Goal: Task Accomplishment & Management: Use online tool/utility

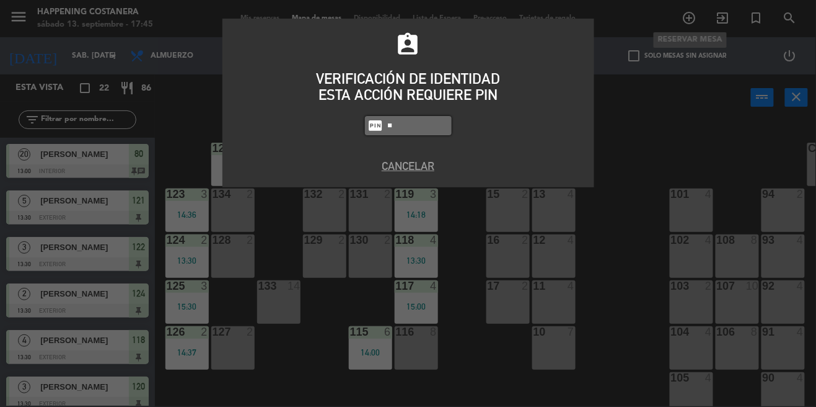
scroll to position [33, 0]
type input "5759"
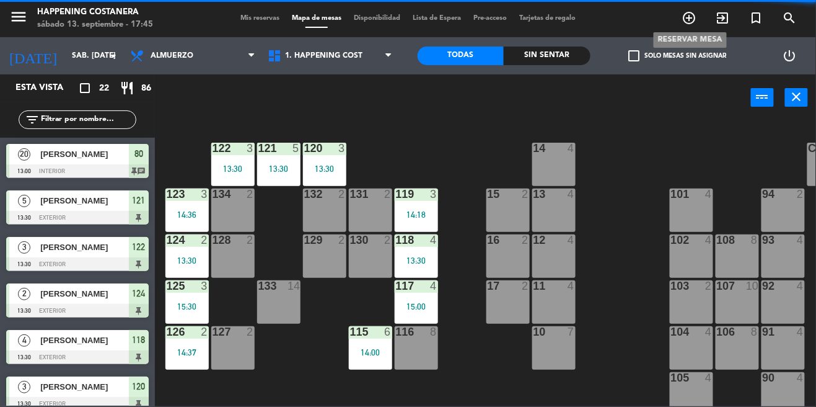
click at [256, 129] on div "assignment_ind VERIFICACIÓN DE IDENTIDAD ESTA ACCIÓN REQUIERE PIN fiber_pin 575…" at bounding box center [409, 90] width 372 height 117
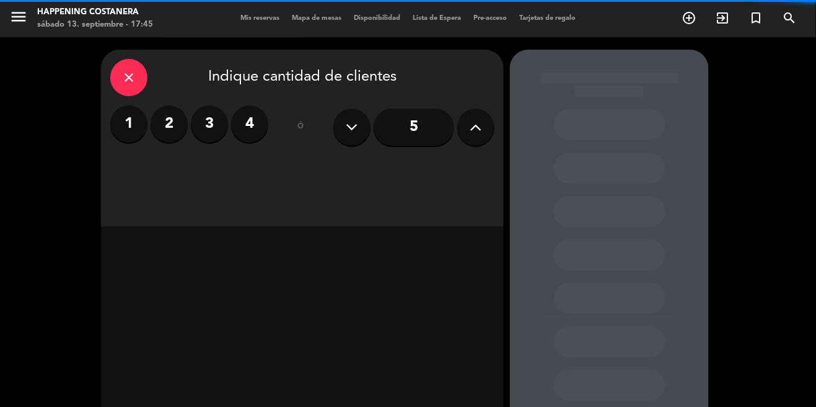
click at [162, 105] on label "2" at bounding box center [169, 123] width 37 height 37
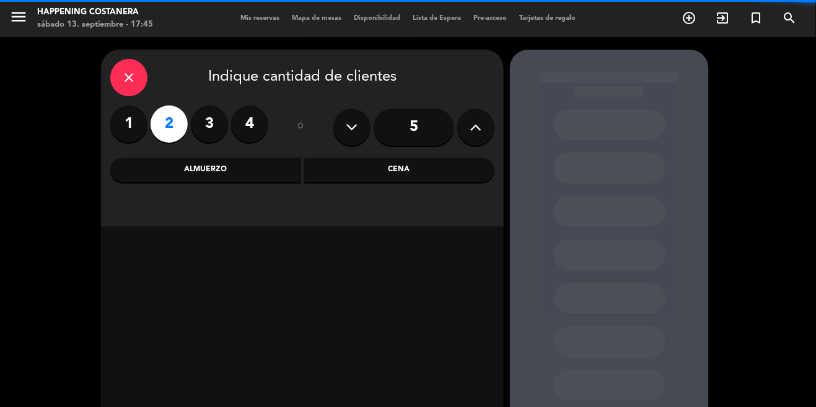
click at [419, 157] on div "Cena" at bounding box center [399, 169] width 191 height 25
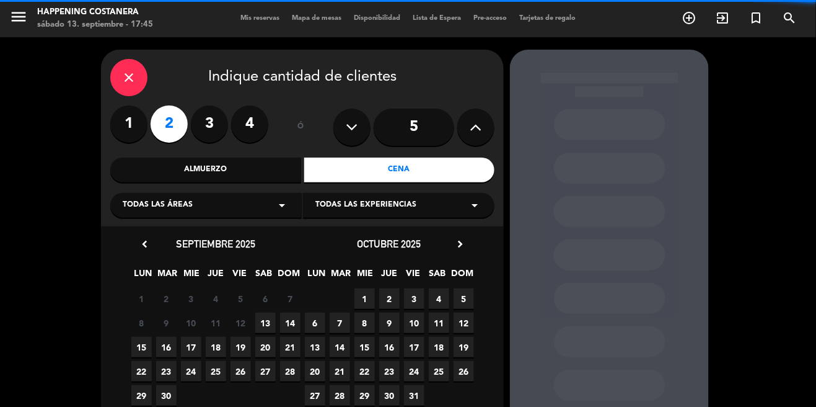
click at [263, 312] on span "13" at bounding box center [265, 322] width 20 height 20
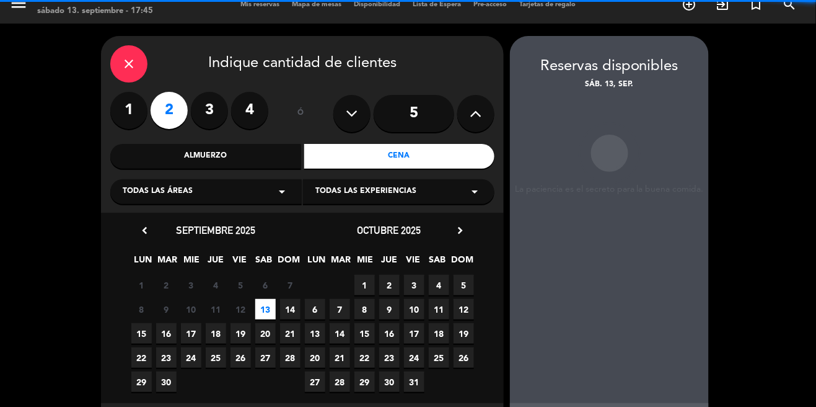
scroll to position [15, 0]
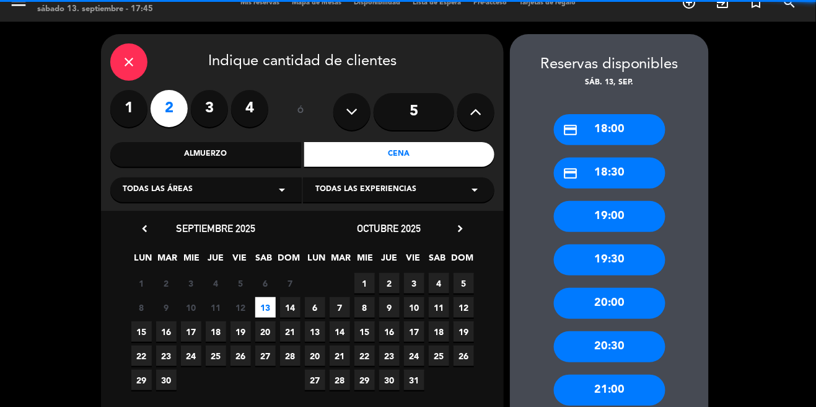
click at [134, 43] on div "close" at bounding box center [128, 61] width 37 height 37
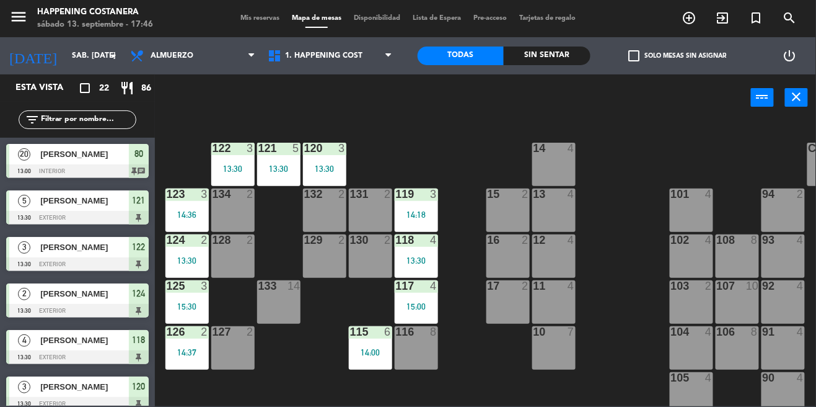
click at [238, 19] on span "Mis reservas" at bounding box center [259, 18] width 51 height 7
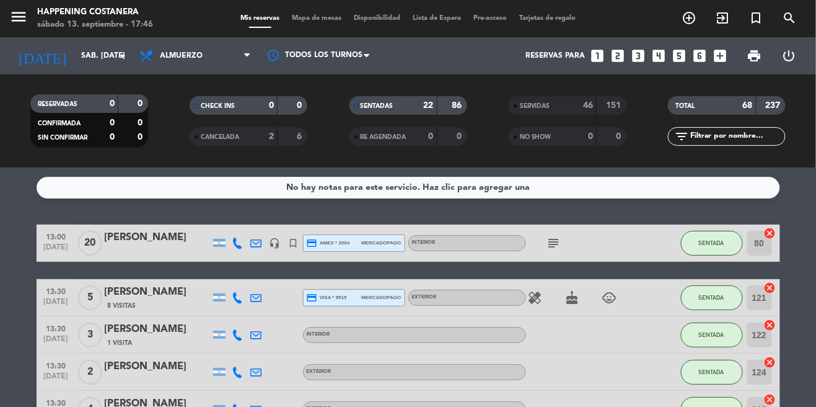
click at [322, 20] on span "Mapa de mesas" at bounding box center [317, 18] width 62 height 7
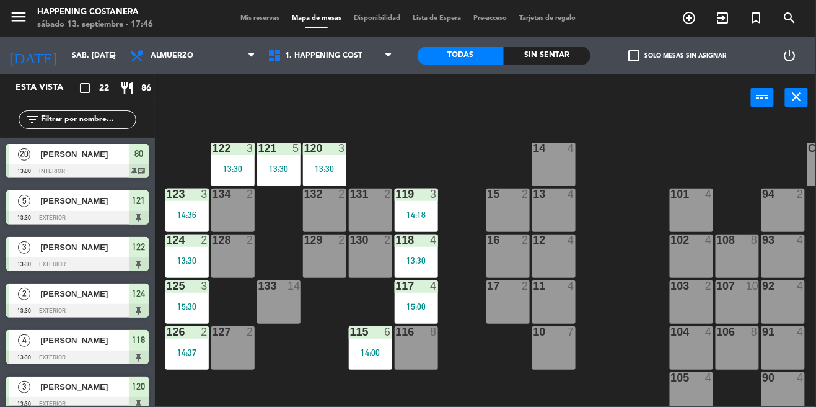
click at [256, 20] on span "Mis reservas" at bounding box center [259, 18] width 51 height 7
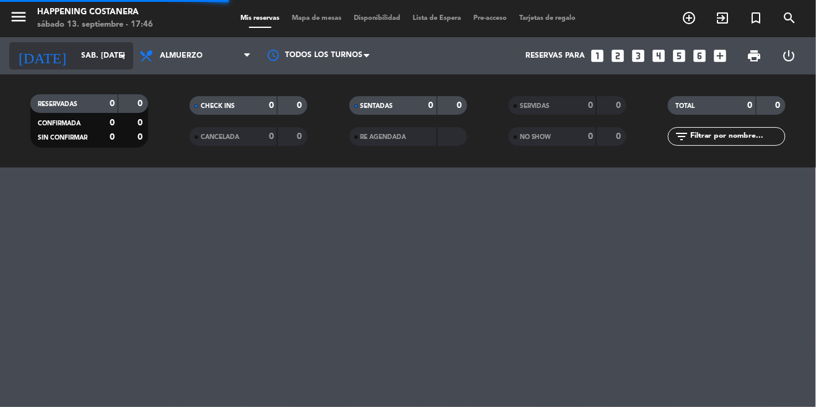
click at [117, 53] on icon "arrow_drop_down" at bounding box center [122, 55] width 15 height 15
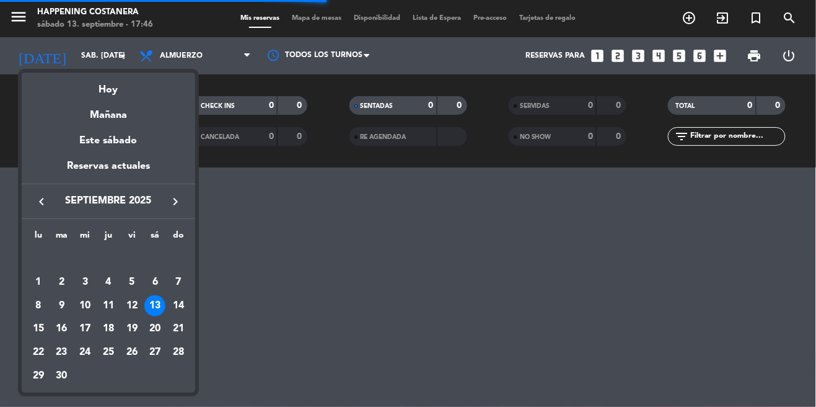
click at [159, 304] on div "13" at bounding box center [154, 305] width 21 height 21
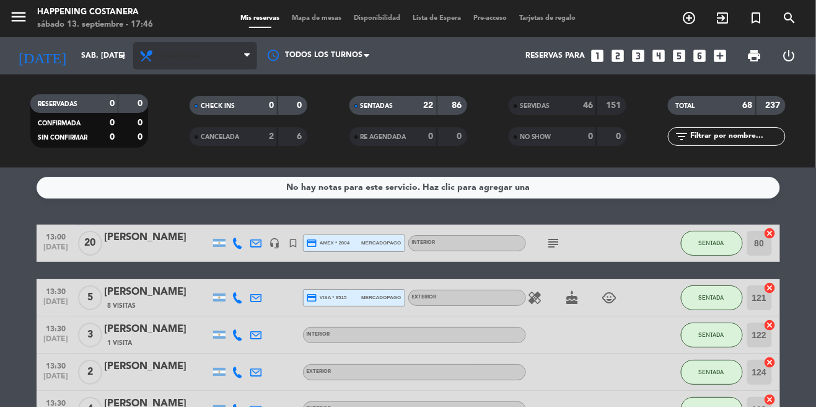
click at [213, 51] on span "Almuerzo" at bounding box center [195, 55] width 124 height 27
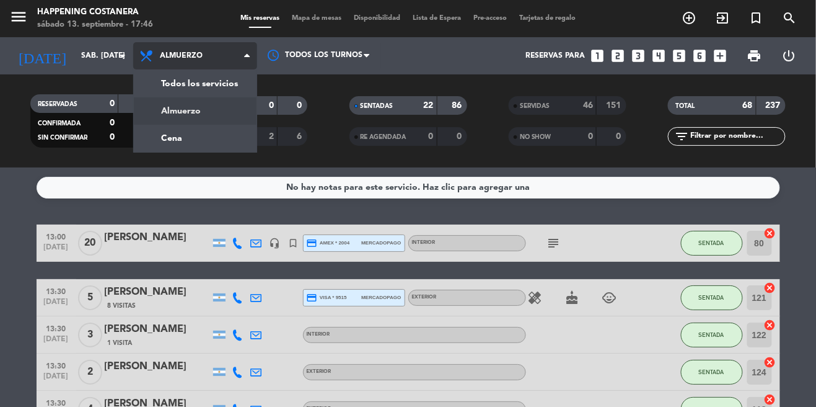
click at [203, 148] on div "menu Happening Costanera sábado 13. septiembre - 17:46 Mis reservas Mapa de mes…" at bounding box center [408, 83] width 816 height 167
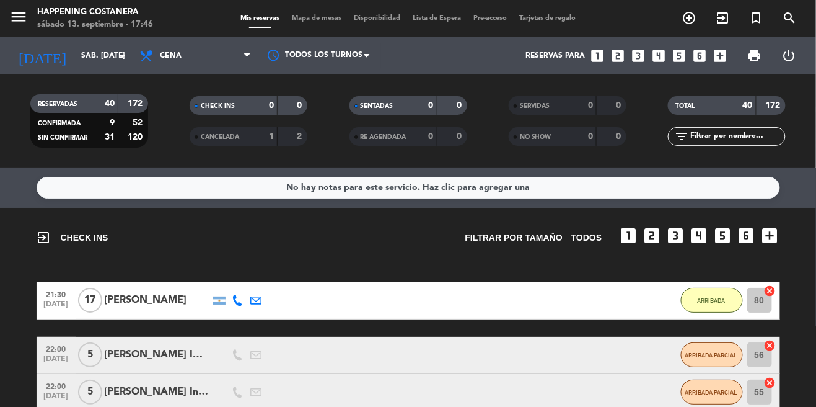
click at [321, 15] on span "Mapa de mesas" at bounding box center [317, 18] width 62 height 7
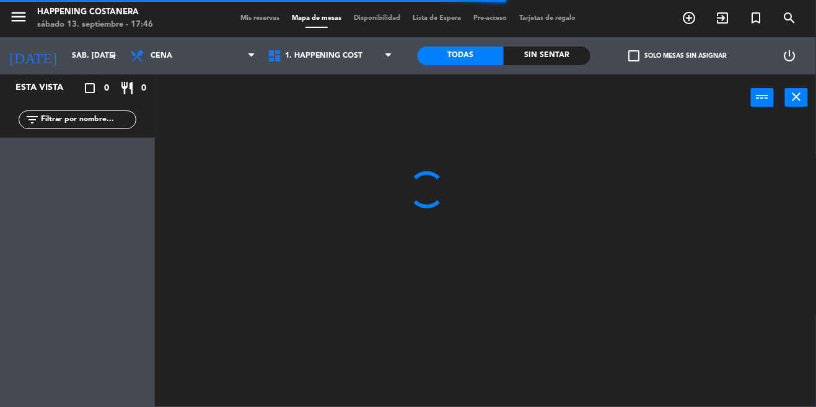
click at [633, 61] on span "check_box_outline_blank" at bounding box center [634, 55] width 11 height 11
click at [677, 56] on input "check_box_outline_blank Solo mesas sin asignar" at bounding box center [677, 56] width 0 height 0
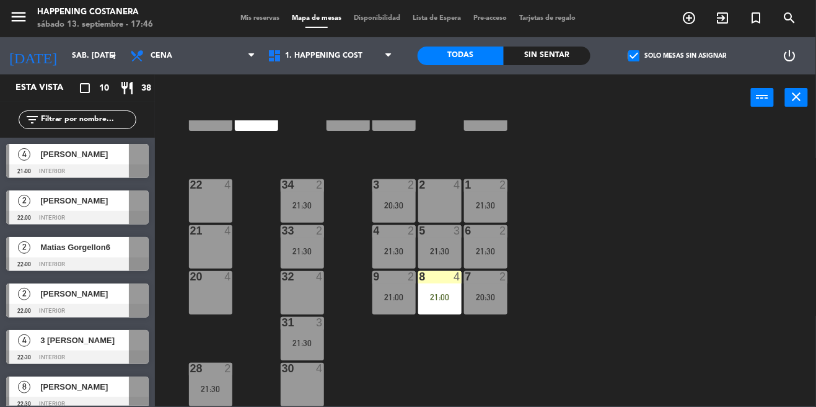
scroll to position [429, 0]
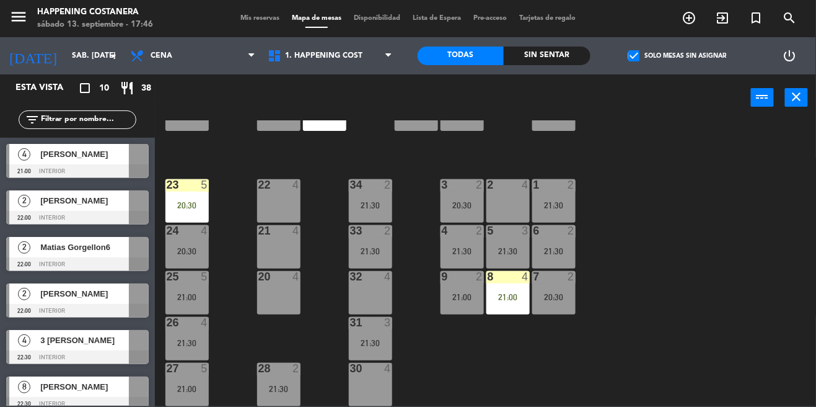
click at [121, 162] on div "[PERSON_NAME]" at bounding box center [84, 154] width 90 height 20
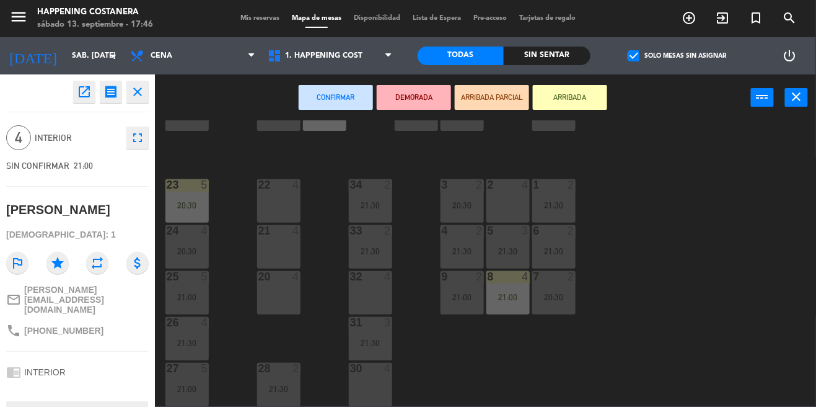
click at [258, 233] on div "21 4" at bounding box center [278, 246] width 43 height 43
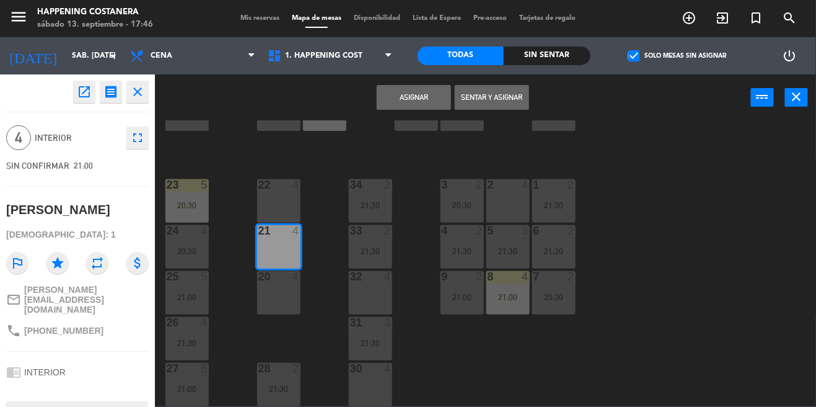
click at [413, 88] on button "Asignar" at bounding box center [414, 97] width 74 height 25
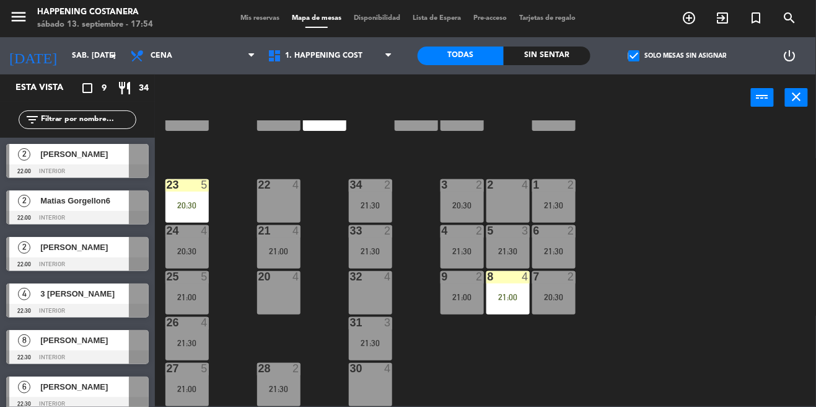
click at [634, 50] on span "check_box" at bounding box center [634, 55] width 11 height 11
click at [677, 56] on input "check_box Solo mesas sin asignar" at bounding box center [677, 56] width 0 height 0
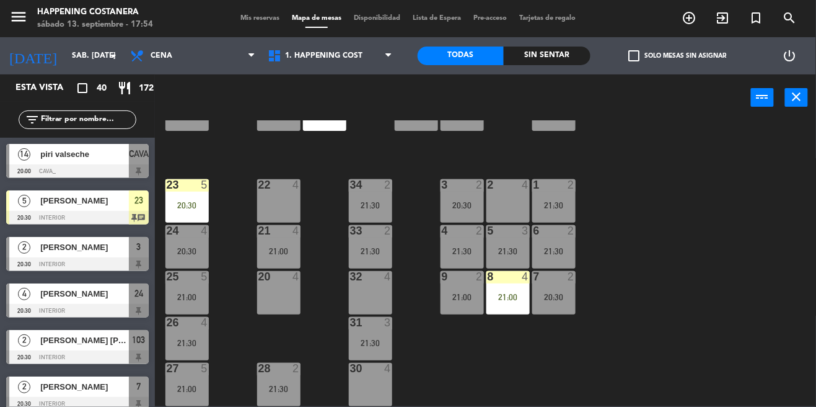
click at [650, 58] on label "check_box_outline_blank Solo mesas sin asignar" at bounding box center [678, 55] width 98 height 11
click at [677, 56] on input "check_box_outline_blank Solo mesas sin asignar" at bounding box center [677, 56] width 0 height 0
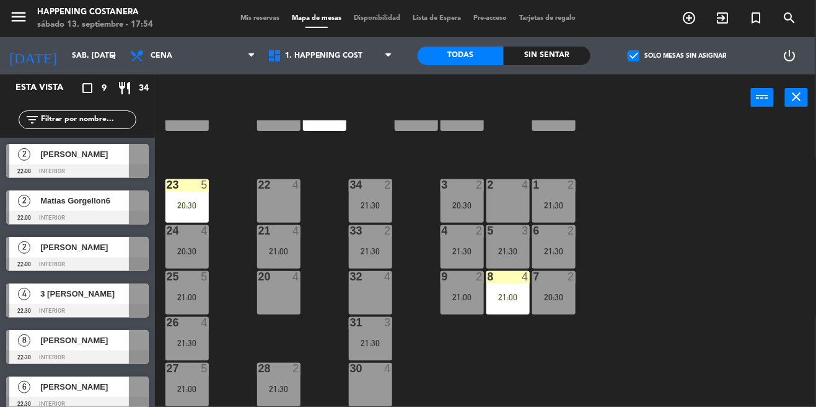
scroll to position [90, 0]
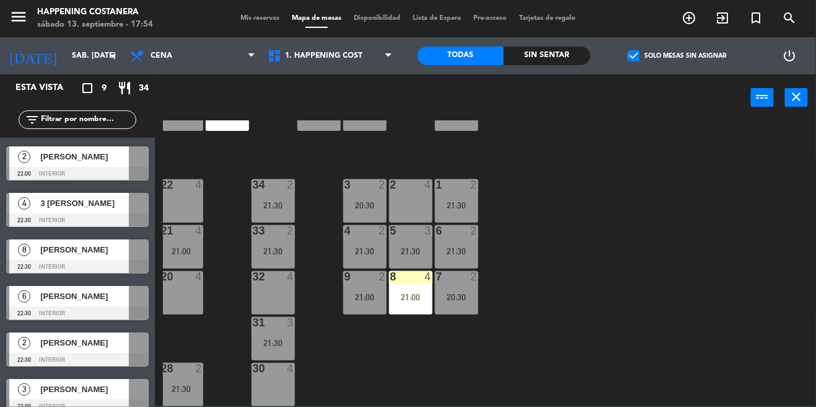
scroll to position [429, 101]
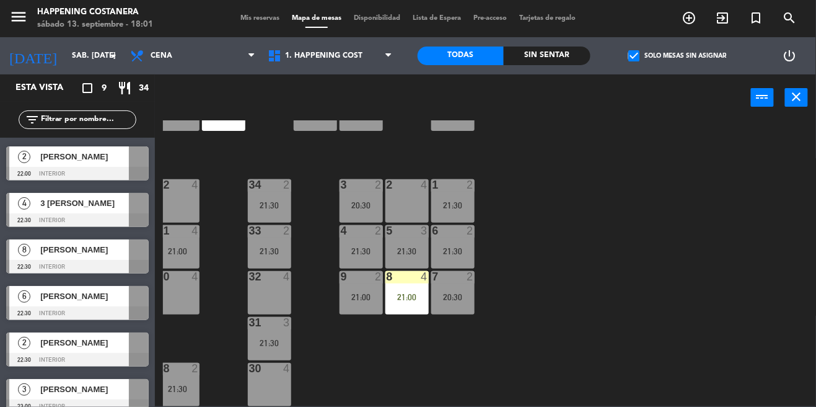
click at [652, 55] on label "check_box Solo mesas sin asignar" at bounding box center [678, 55] width 98 height 11
click at [677, 56] on input "check_box Solo mesas sin asignar" at bounding box center [677, 56] width 0 height 0
click at [655, 53] on label "check_box_outline_blank Solo mesas sin asignar" at bounding box center [678, 55] width 98 height 11
click at [677, 56] on input "check_box_outline_blank Solo mesas sin asignar" at bounding box center [677, 56] width 0 height 0
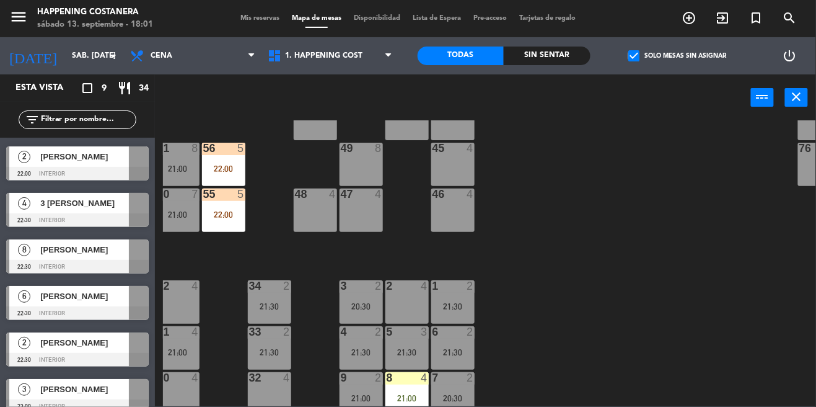
scroll to position [429, 0]
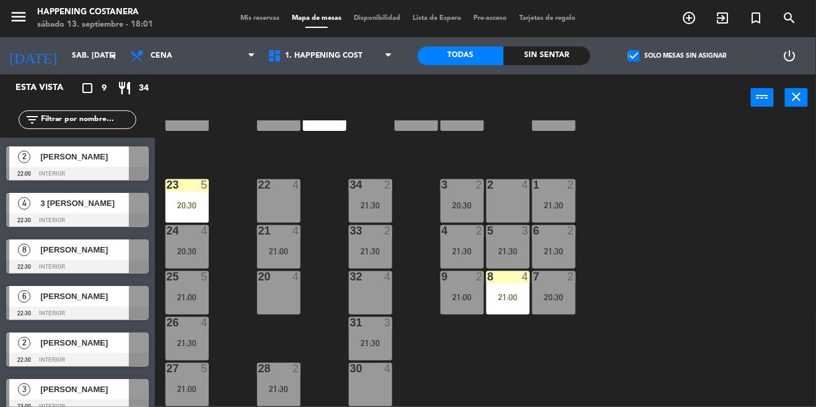
click at [629, 51] on span "check_box" at bounding box center [634, 55] width 11 height 11
click at [677, 56] on input "check_box Solo mesas sin asignar" at bounding box center [677, 56] width 0 height 0
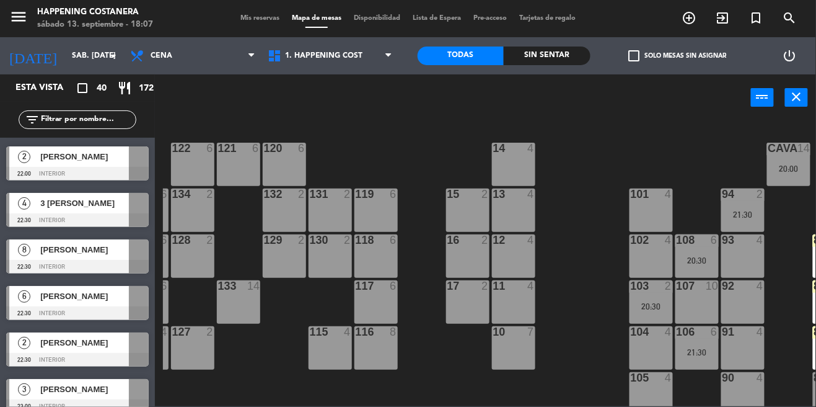
scroll to position [0, 135]
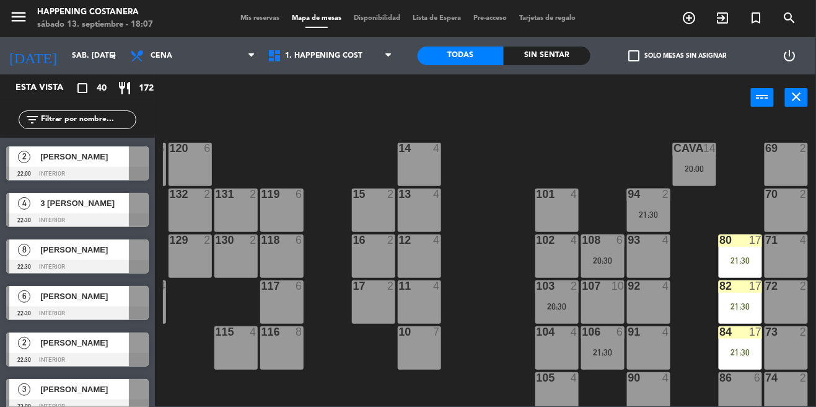
click at [700, 160] on div "CAVA 14 20:00" at bounding box center [694, 164] width 43 height 43
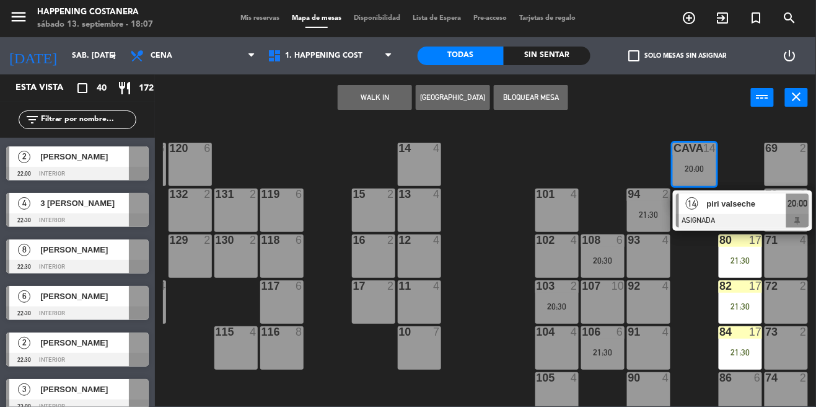
click at [729, 205] on span "piri valseche" at bounding box center [746, 203] width 79 height 13
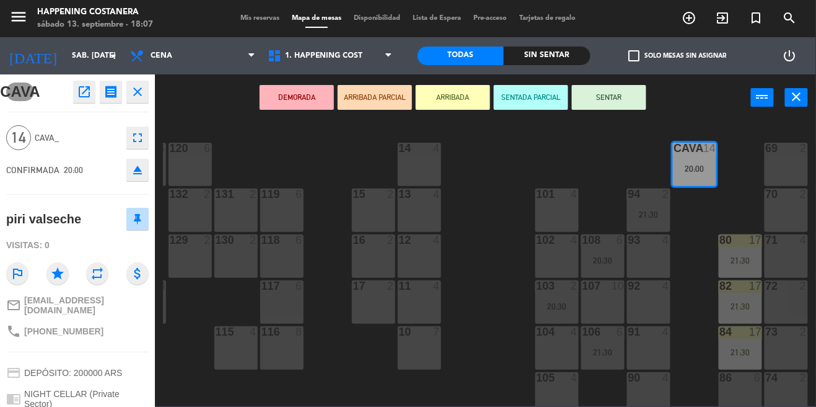
click at [89, 86] on icon "open_in_new" at bounding box center [84, 91] width 15 height 15
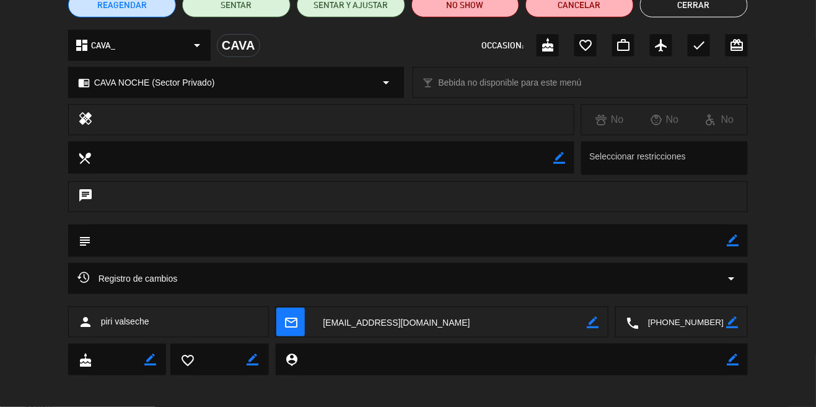
scroll to position [125, 0]
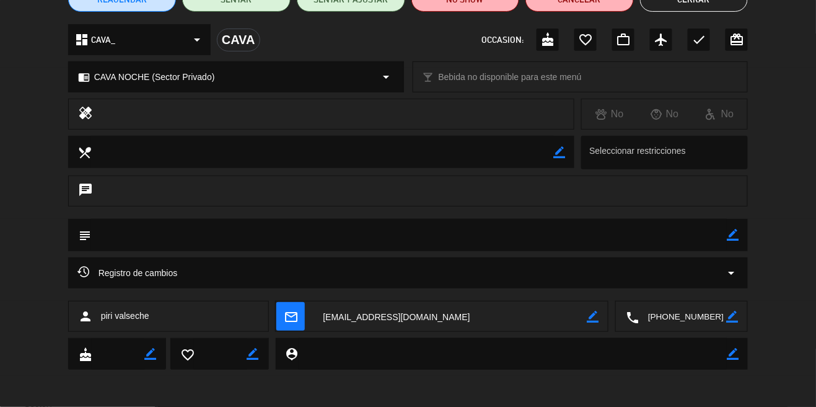
click at [169, 280] on div "Registro de cambios arrow_drop_down" at bounding box center [408, 272] width 681 height 31
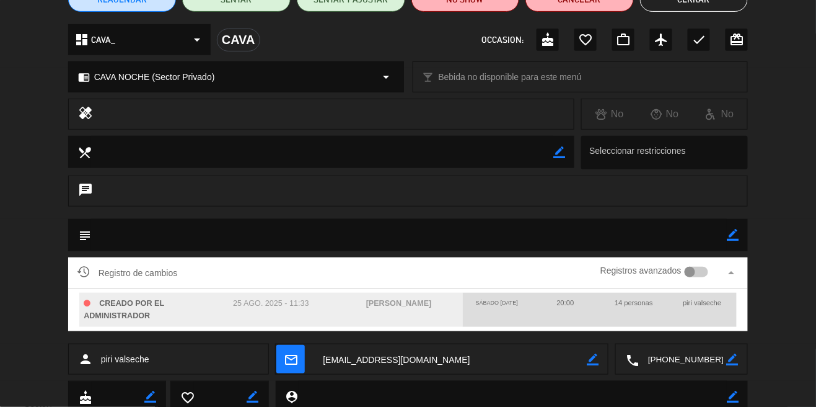
click at [793, 171] on div "local_dining border_color Seleccionar restricciones" at bounding box center [408, 156] width 816 height 40
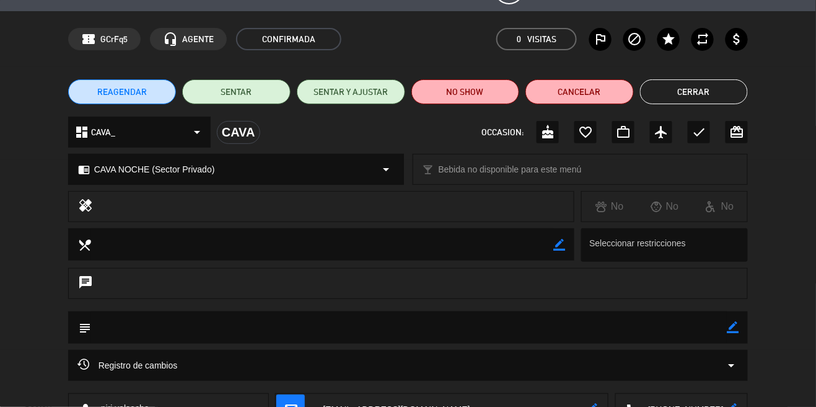
scroll to position [0, 0]
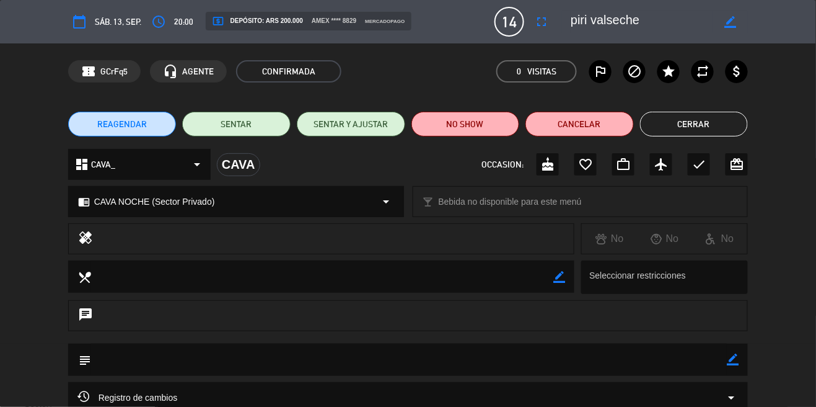
click at [728, 113] on button "Cerrar" at bounding box center [694, 124] width 108 height 25
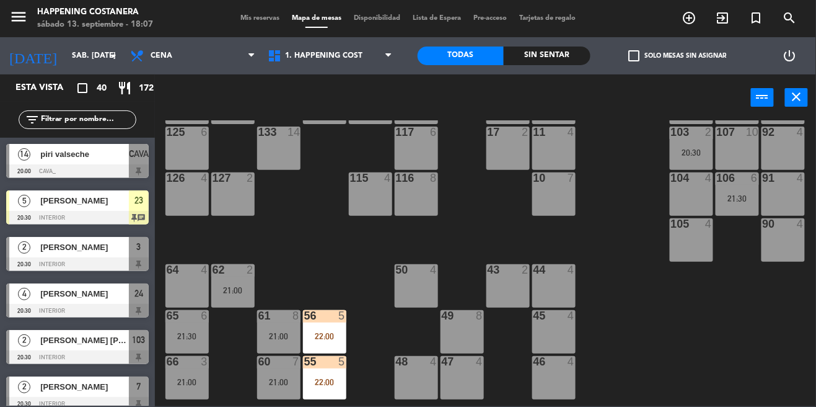
scroll to position [429, 0]
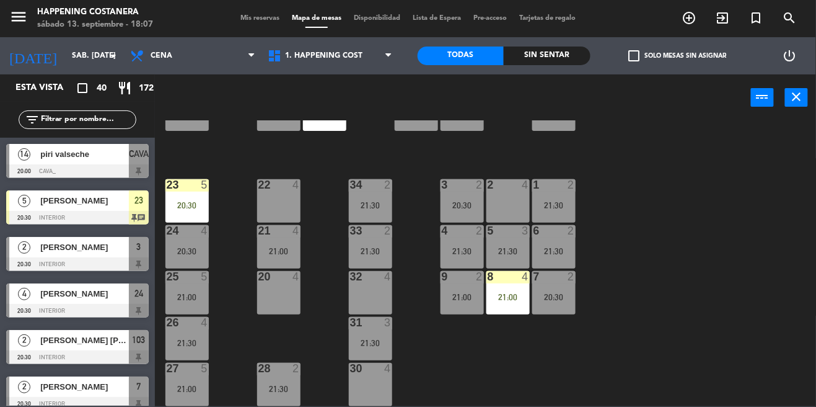
click at [635, 50] on span "check_box_outline_blank" at bounding box center [634, 55] width 11 height 11
click at [677, 56] on input "check_box_outline_blank Solo mesas sin asignar" at bounding box center [677, 56] width 0 height 0
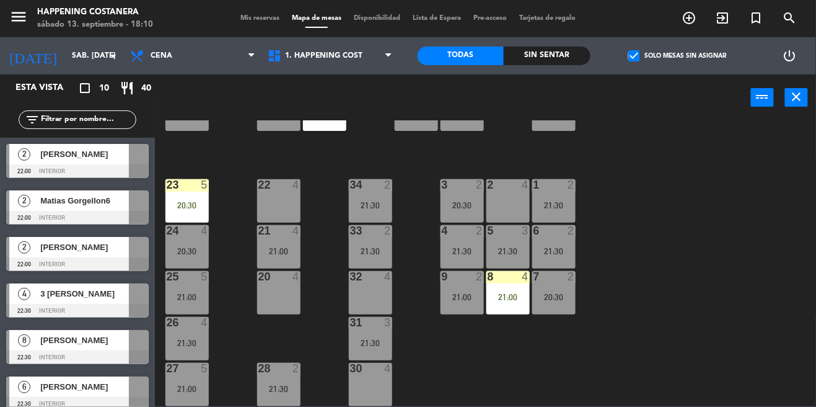
scroll to position [138, 0]
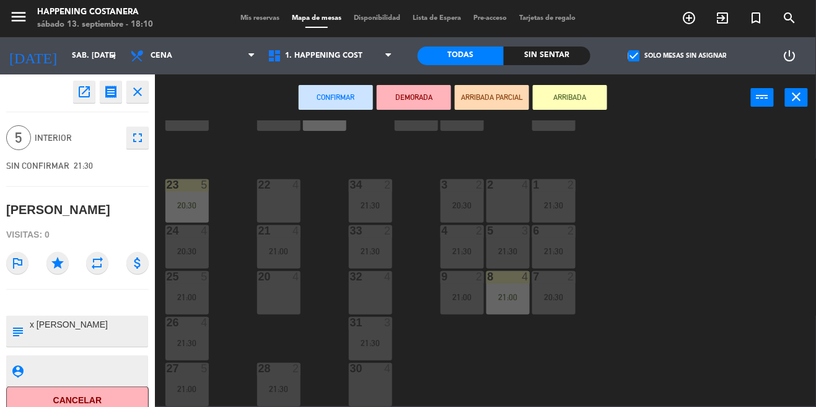
click at [619, 183] on div "69 2 122 6 121 6 120 6 14 4 CAVA 14 20:00 101 4 94 2 21:30 70 2 123 6 131 2 134…" at bounding box center [489, 263] width 653 height 286
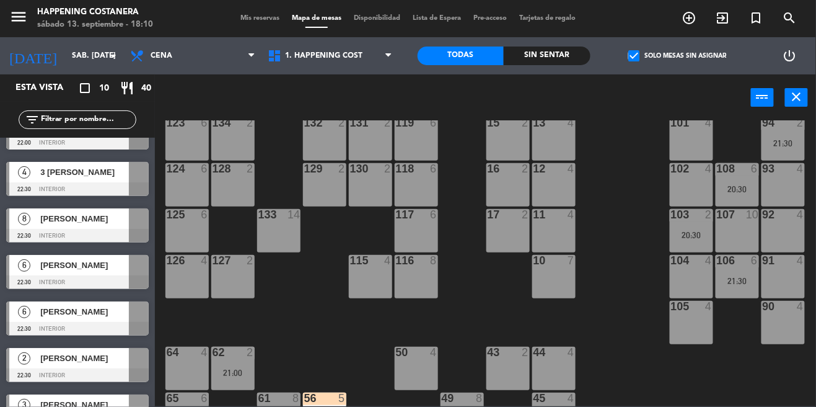
scroll to position [0, 0]
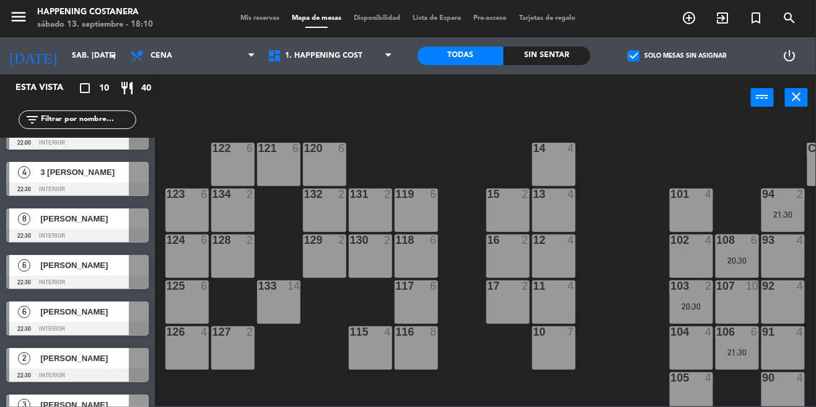
click at [644, 59] on label "check_box Solo mesas sin asignar" at bounding box center [678, 55] width 98 height 11
click at [677, 56] on input "check_box Solo mesas sin asignar" at bounding box center [677, 56] width 0 height 0
click at [640, 53] on span "check_box_outline_blank" at bounding box center [634, 55] width 11 height 11
click at [677, 56] on input "check_box_outline_blank Solo mesas sin asignar" at bounding box center [677, 56] width 0 height 0
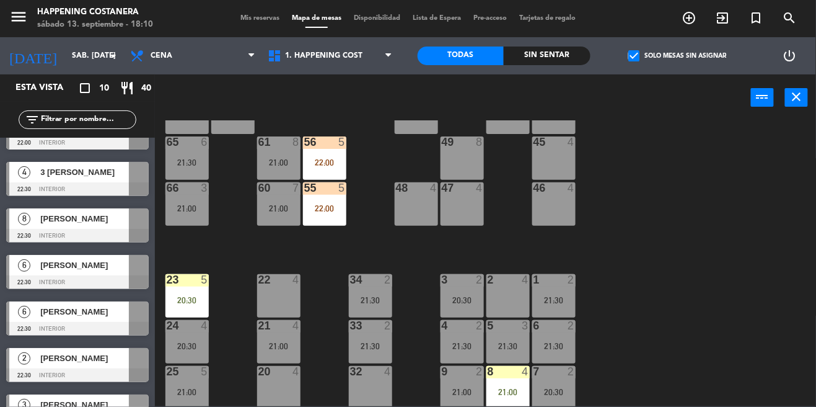
scroll to position [316, 0]
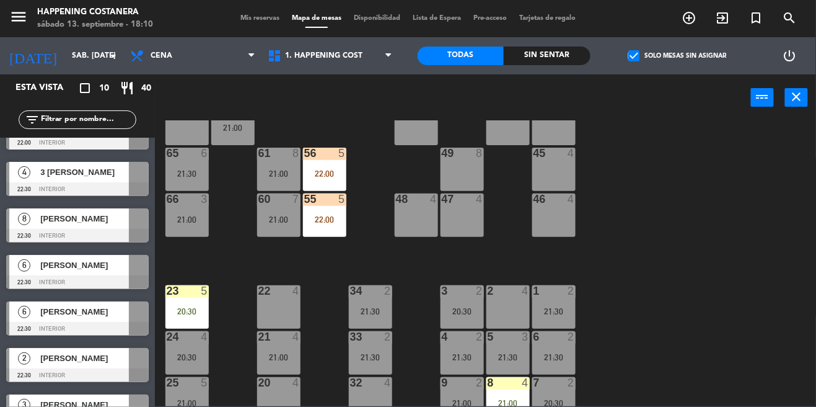
click at [755, 193] on div "69 2 122 6 121 6 120 6 14 4 CAVA 14 20:00 101 4 94 2 21:30 70 2 123 6 131 2 134…" at bounding box center [489, 263] width 653 height 286
click at [633, 51] on span "check_box" at bounding box center [634, 55] width 11 height 11
click at [677, 56] on input "check_box Solo mesas sin asignar" at bounding box center [677, 56] width 0 height 0
click at [651, 23] on div "add_circle_outline exit_to_app turned_in_not search" at bounding box center [714, 18] width 204 height 22
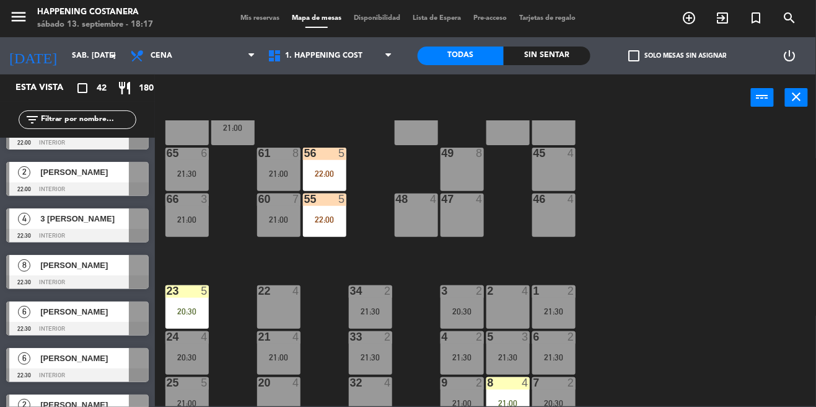
click at [638, 50] on span "check_box_outline_blank" at bounding box center [634, 55] width 11 height 11
click at [677, 56] on input "check_box_outline_blank Solo mesas sin asignar" at bounding box center [677, 56] width 0 height 0
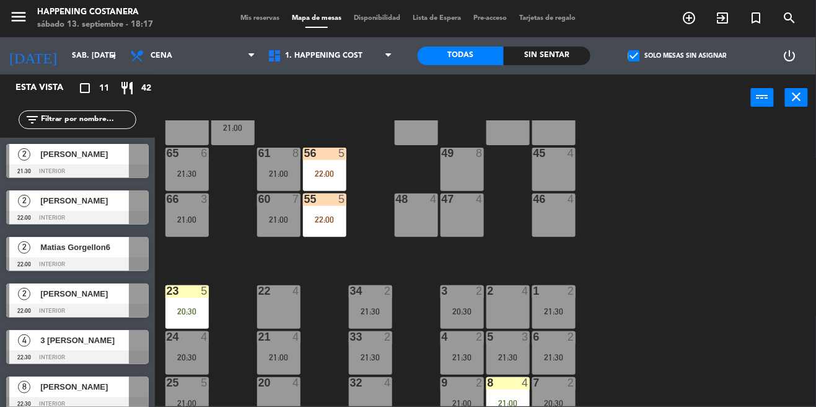
scroll to position [429, 0]
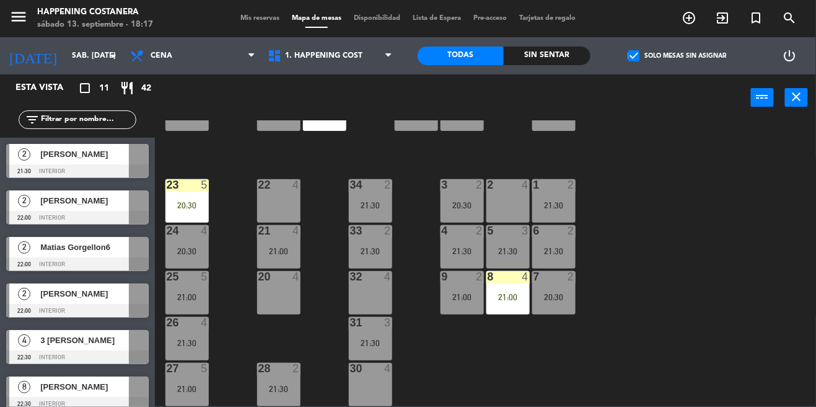
click at [119, 150] on span "[PERSON_NAME]" at bounding box center [84, 154] width 89 height 13
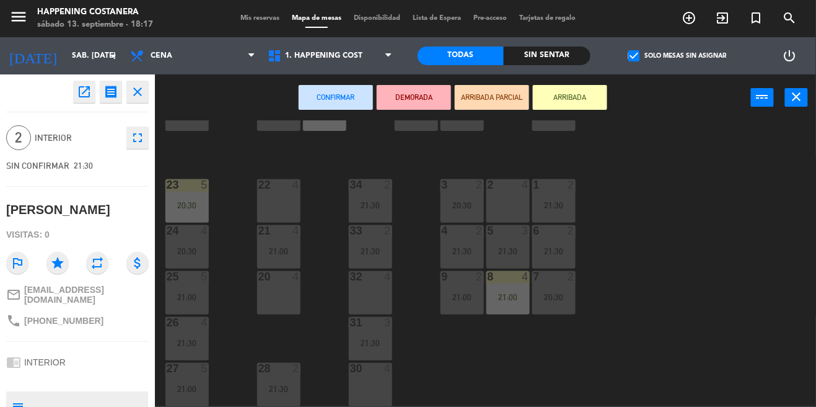
click at [269, 281] on div "20 4" at bounding box center [278, 292] width 43 height 43
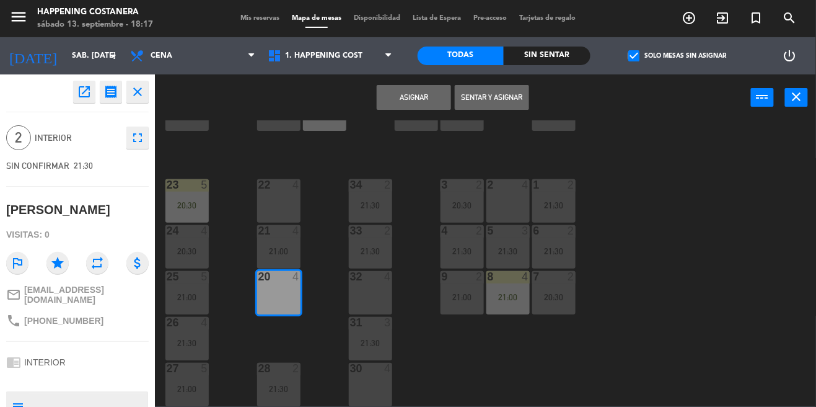
click at [418, 95] on button "Asignar" at bounding box center [414, 97] width 74 height 25
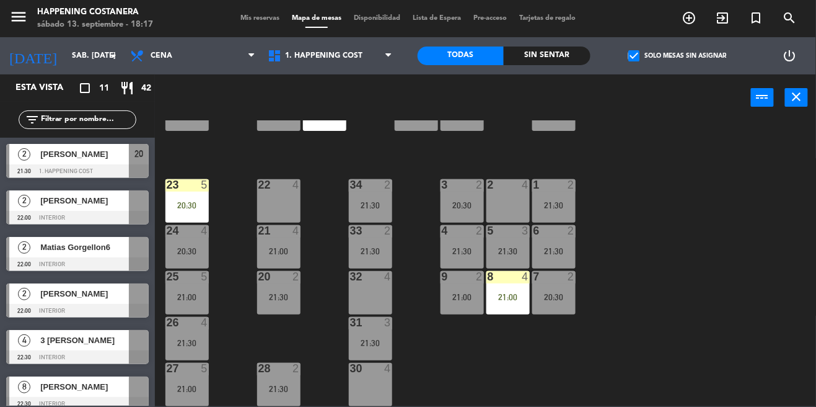
click at [296, 239] on div "21 4 21:00" at bounding box center [278, 246] width 43 height 43
click at [289, 196] on div "22 4" at bounding box center [278, 200] width 43 height 43
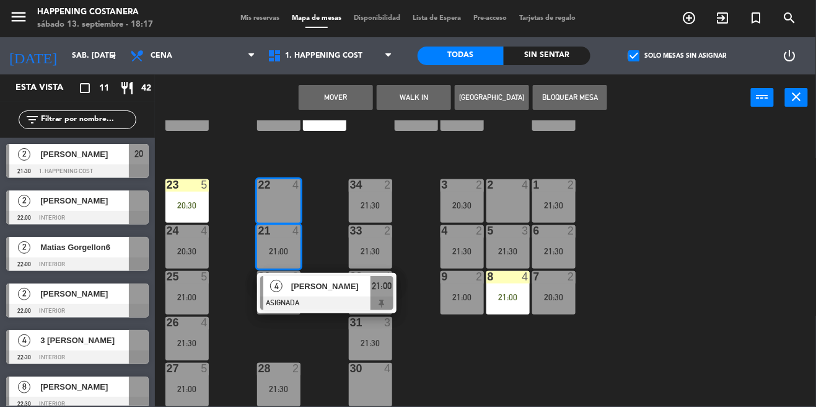
click at [346, 92] on button "Mover" at bounding box center [336, 97] width 74 height 25
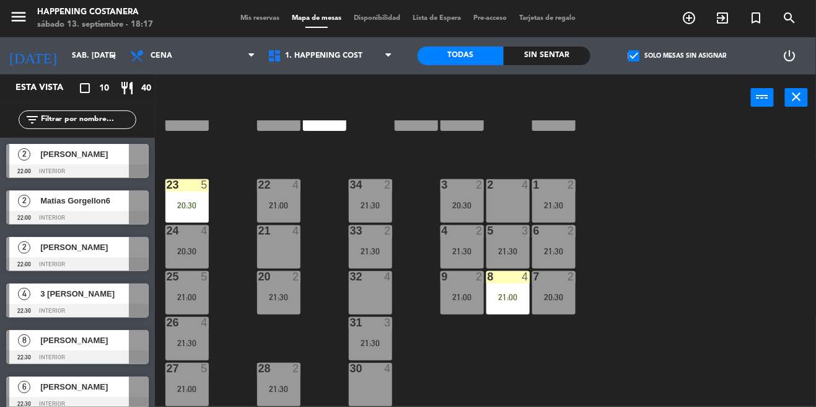
scroll to position [138, 0]
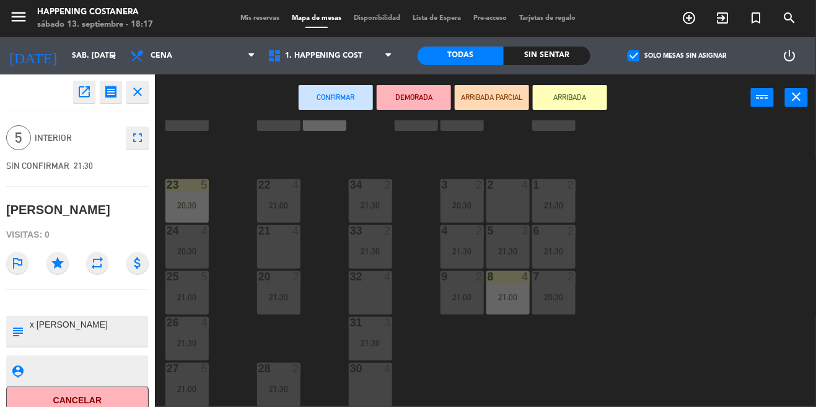
click at [94, 331] on textarea at bounding box center [88, 331] width 118 height 26
type textarea "x [PERSON_NAME]"
click at [748, 218] on div "69 2 122 6 121 6 120 6 14 4 CAVA 14 20:00 101 4 94 2 21:30 70 2 123 6 131 2 134…" at bounding box center [489, 263] width 653 height 286
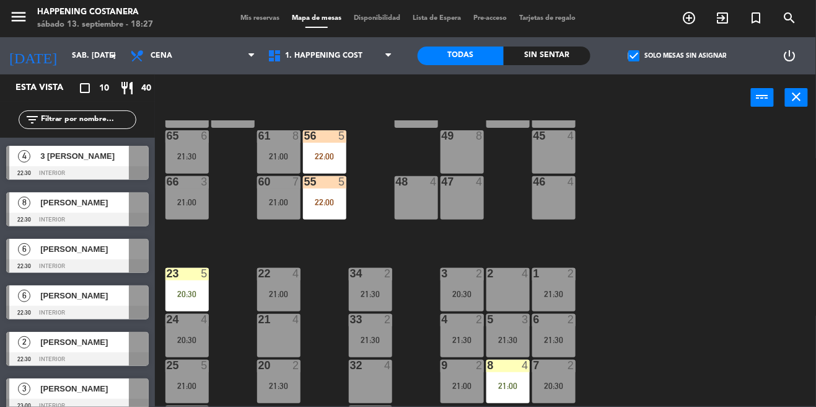
scroll to position [429, 0]
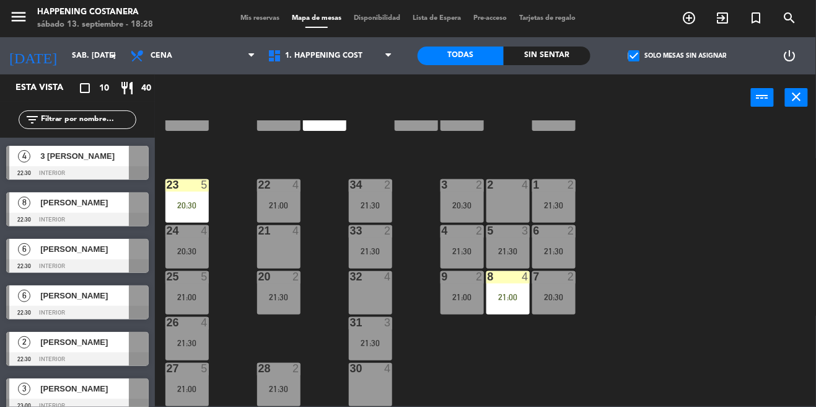
click at [642, 57] on label "check_box Solo mesas sin asignar" at bounding box center [678, 55] width 98 height 11
click at [677, 56] on input "check_box Solo mesas sin asignar" at bounding box center [677, 56] width 0 height 0
click at [637, 55] on span "check_box_outline_blank" at bounding box center [634, 55] width 11 height 11
click at [677, 56] on input "check_box_outline_blank Solo mesas sin asignar" at bounding box center [677, 56] width 0 height 0
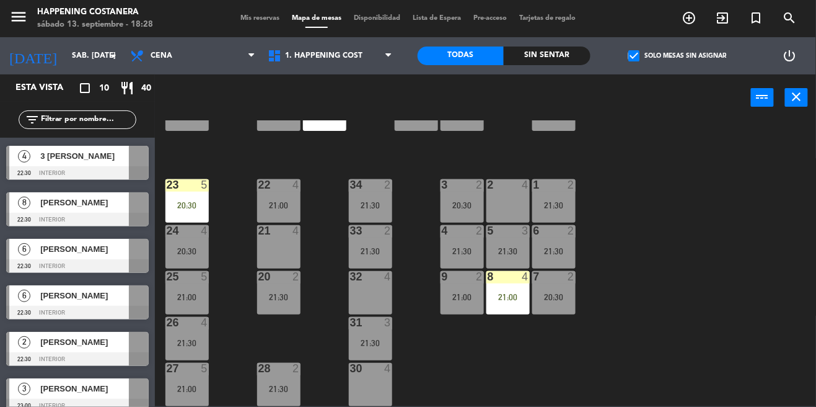
click at [651, 50] on label "check_box Solo mesas sin asignar" at bounding box center [678, 55] width 98 height 11
click at [677, 56] on input "check_box Solo mesas sin asignar" at bounding box center [677, 56] width 0 height 0
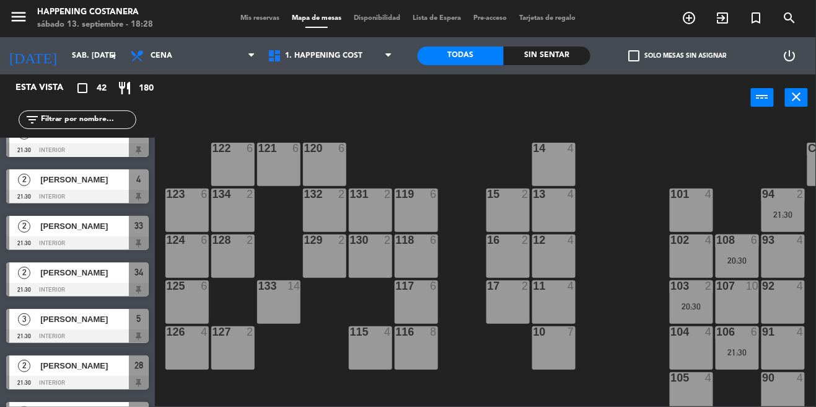
scroll to position [876, 0]
